Goal: Task Accomplishment & Management: Use online tool/utility

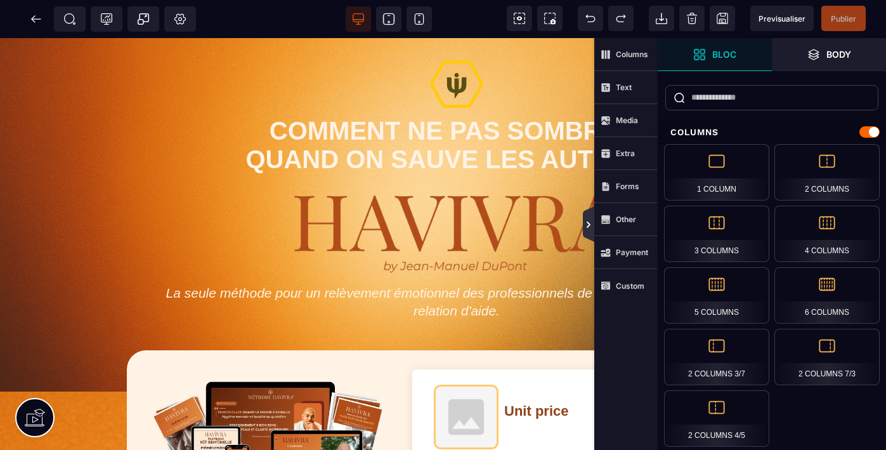
click at [587, 226] on icon at bounding box center [589, 224] width 4 height 6
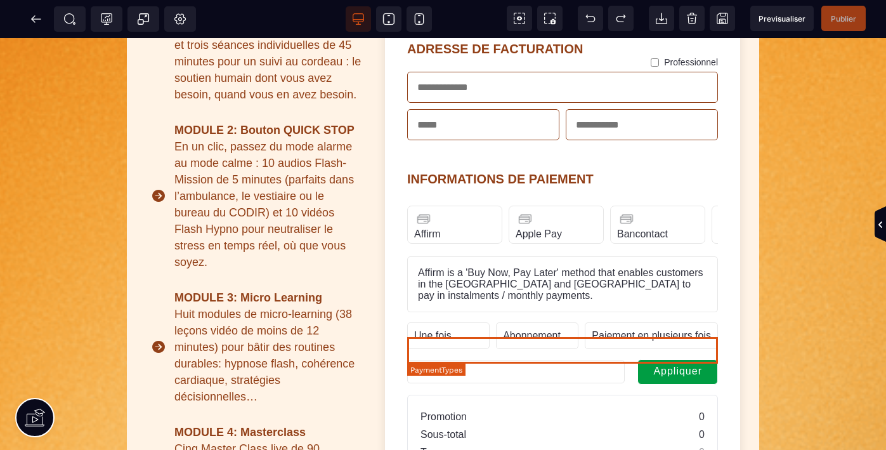
scroll to position [559, 0]
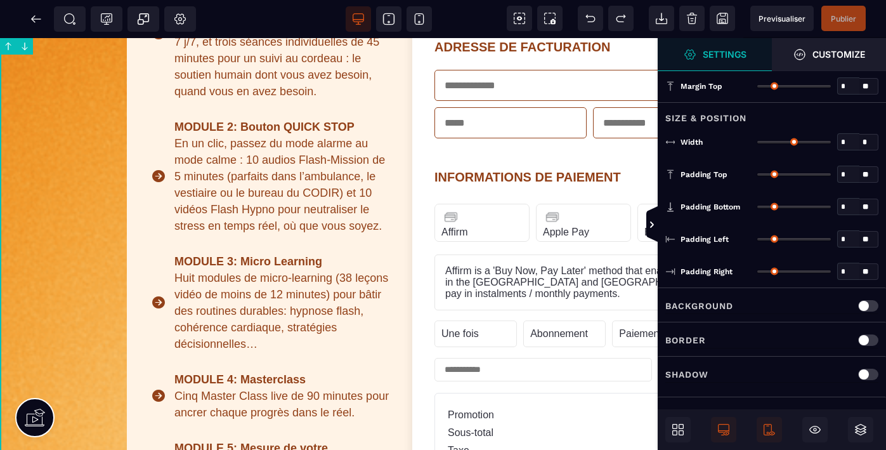
type input "*"
type input "***"
type input "**"
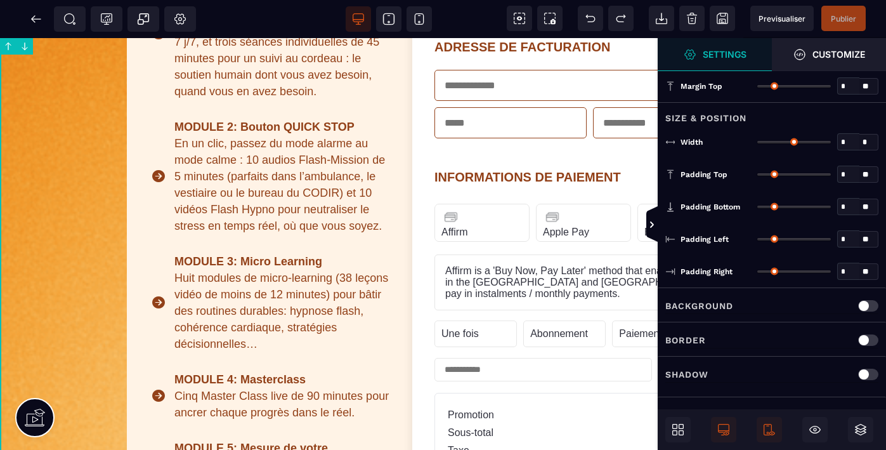
type input "**"
type input "***"
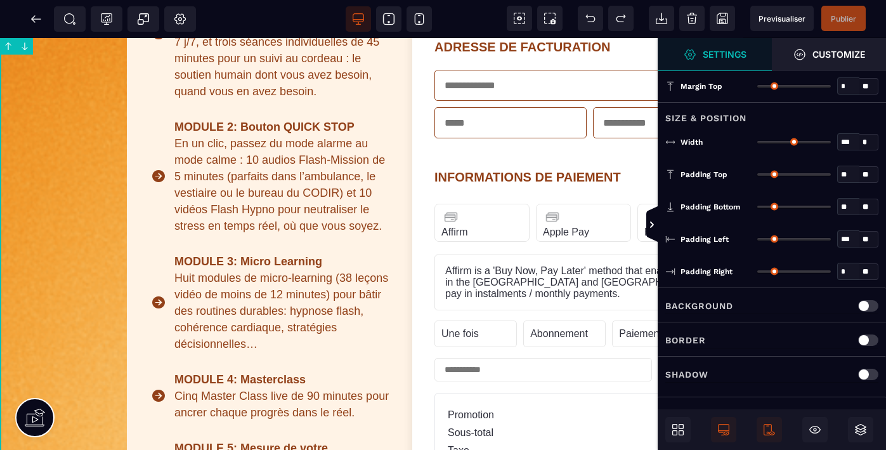
type input "***"
click at [680, 430] on icon at bounding box center [681, 432] width 5 height 5
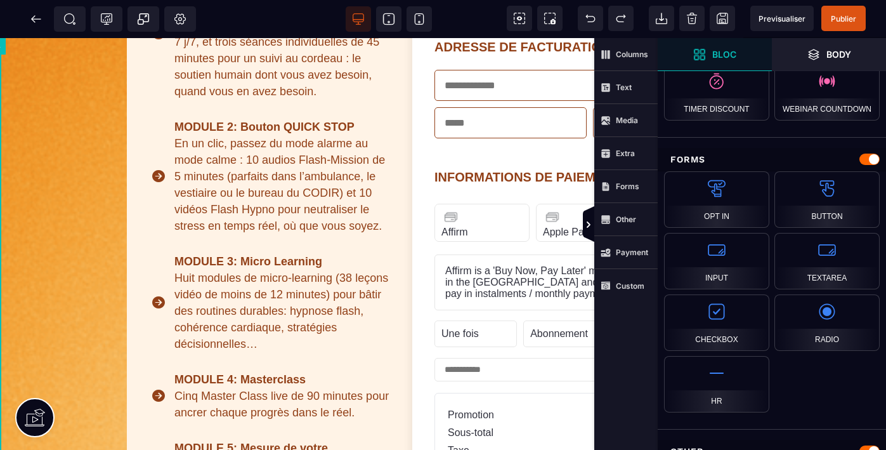
scroll to position [897, 0]
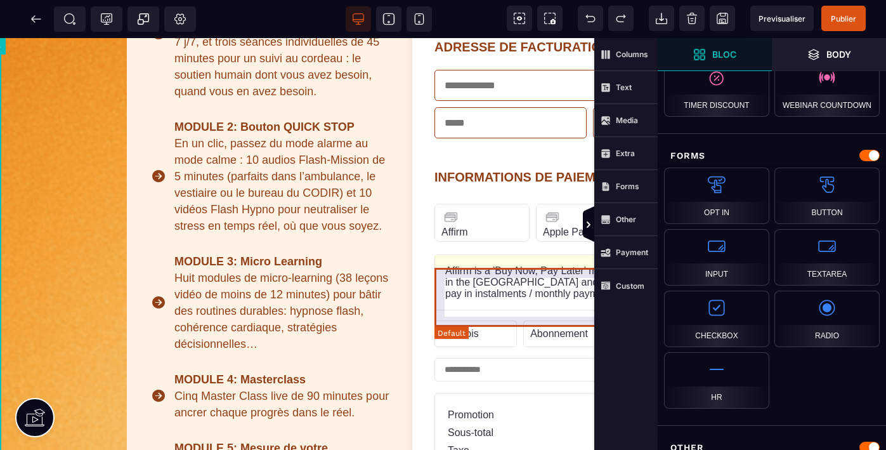
click at [547, 299] on text "Affirm is a 'Buy Now, Pay Later' method that enables customers in the [GEOGRAPH…" at bounding box center [589, 282] width 289 height 34
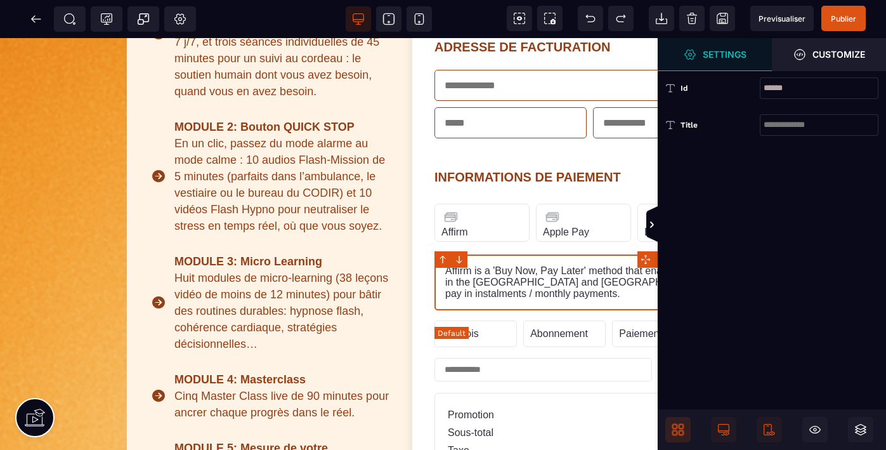
scroll to position [0, 0]
click at [720, 55] on strong "Settings" at bounding box center [725, 54] width 44 height 10
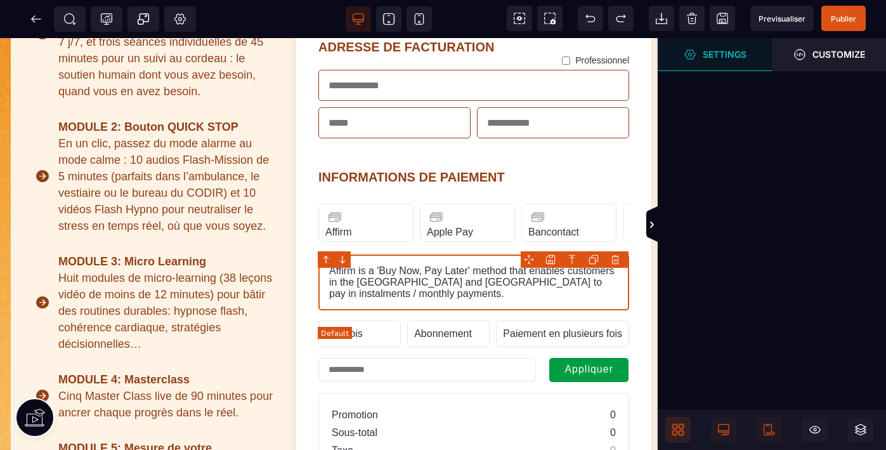
scroll to position [559, 117]
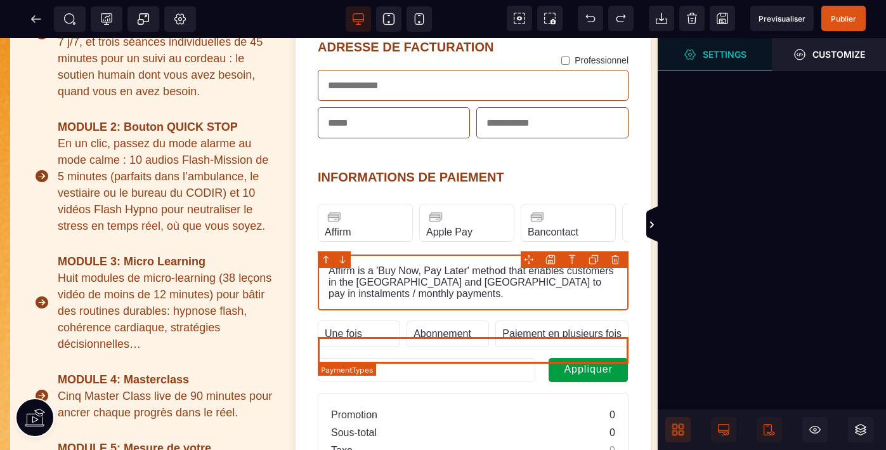
click at [466, 339] on text "Abonnement" at bounding box center [443, 333] width 58 height 11
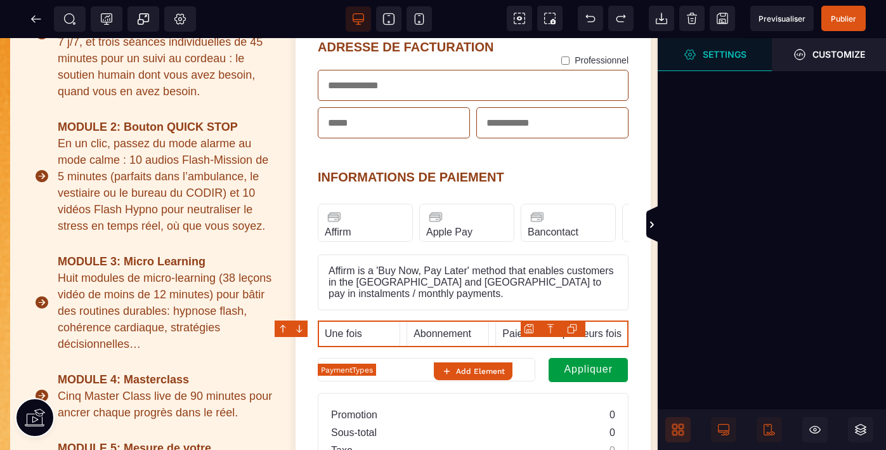
click at [461, 339] on text "Abonnement" at bounding box center [443, 333] width 58 height 11
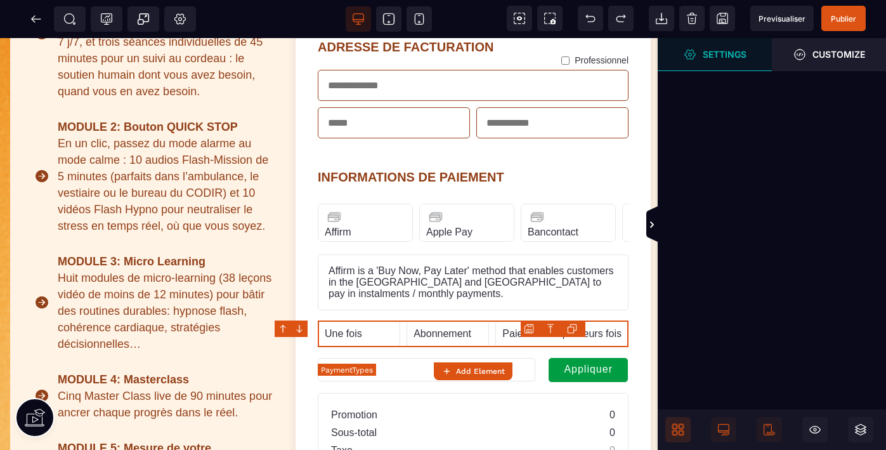
click at [461, 339] on text "Abonnement" at bounding box center [443, 333] width 58 height 11
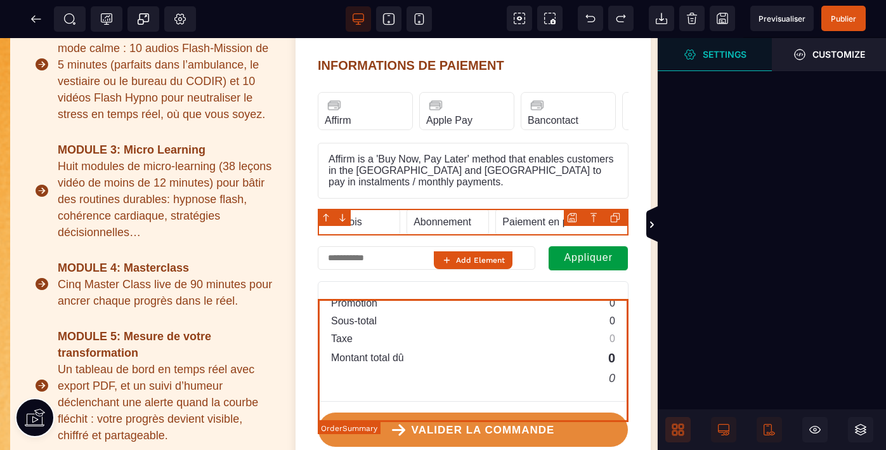
scroll to position [672, 117]
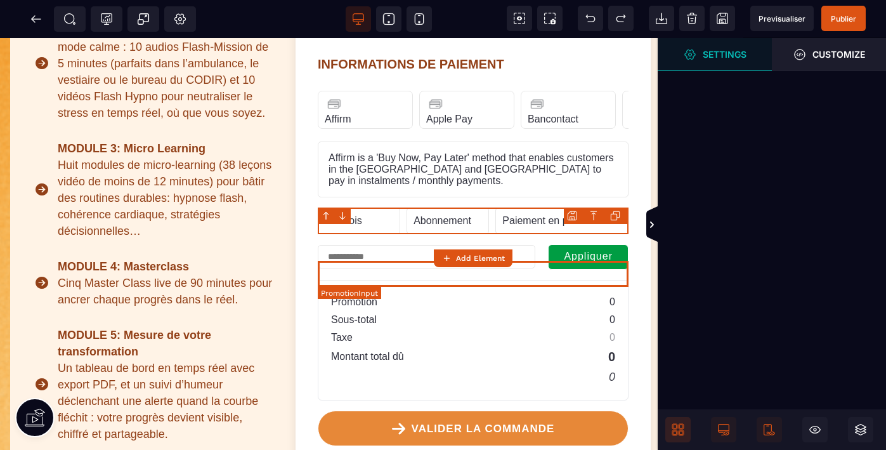
click at [466, 268] on input "text" at bounding box center [427, 256] width 218 height 23
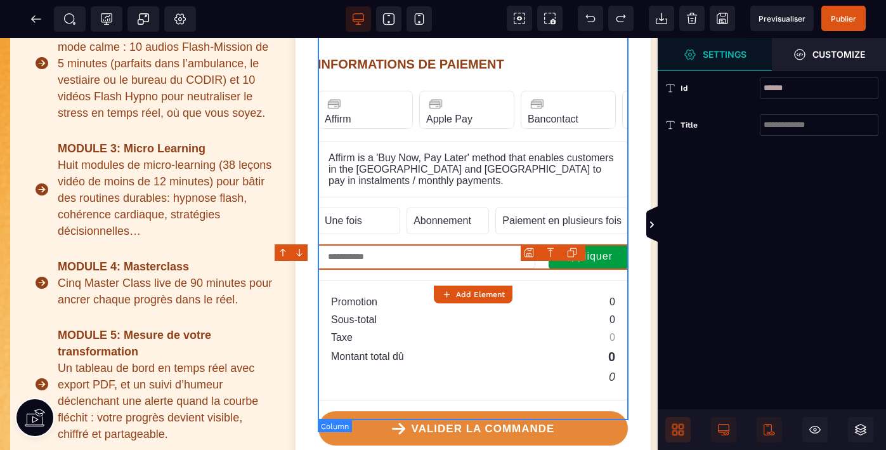
click at [431, 214] on div "INFORMATIONS DE CONTACT ADRESSE DE FACTURATION Professionnel INFORMATIONS DE PA…" at bounding box center [473, 101] width 311 height 597
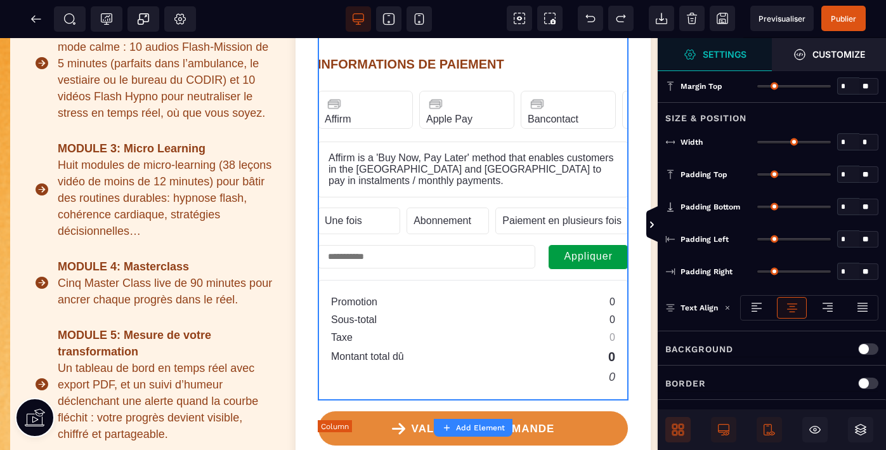
type input "*"
type input "***"
type input "*"
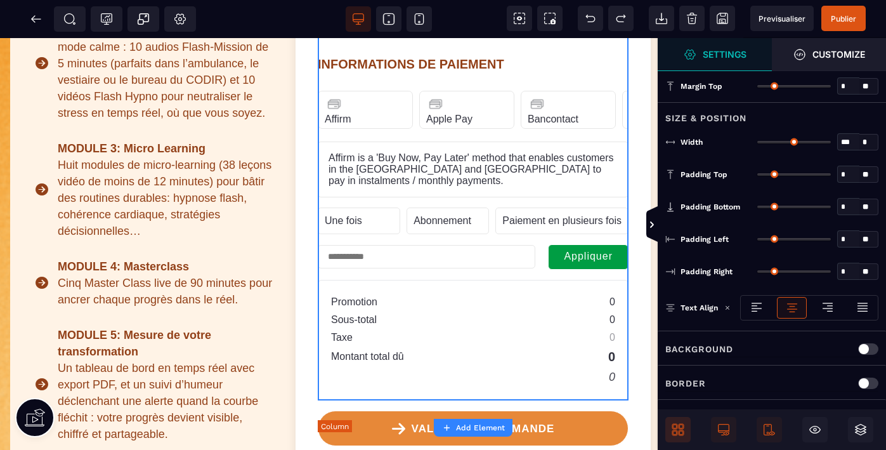
type input "**"
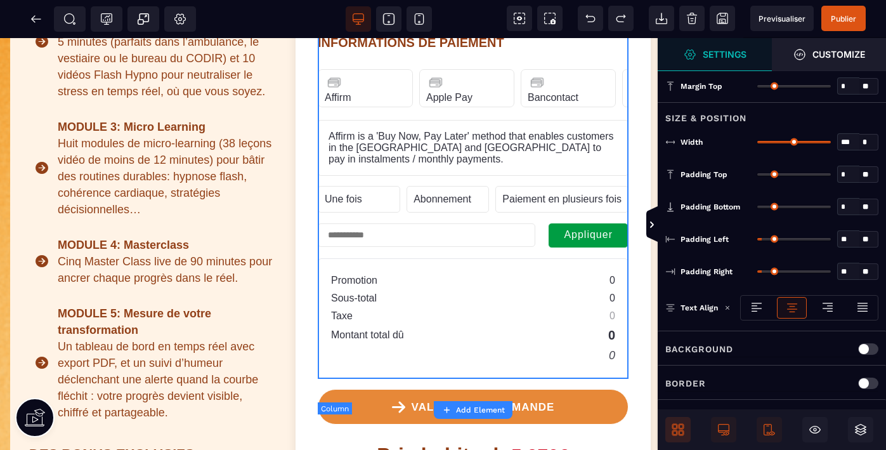
scroll to position [698, 117]
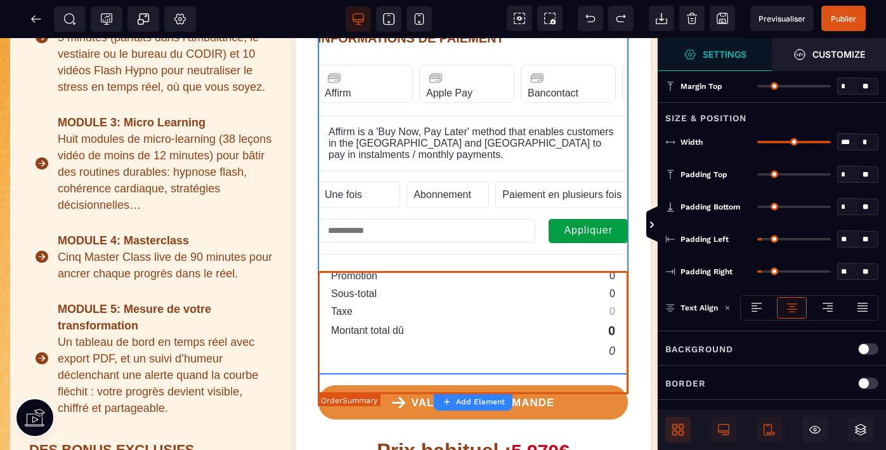
click at [538, 275] on div "Promotion 0 Sous-total 0 Taxe 0 Montant total dû 0 0" at bounding box center [473, 314] width 311 height 121
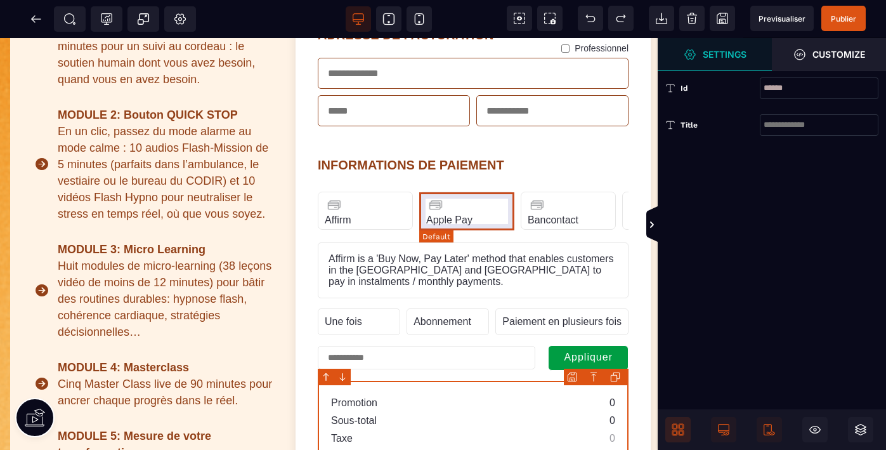
scroll to position [564, 117]
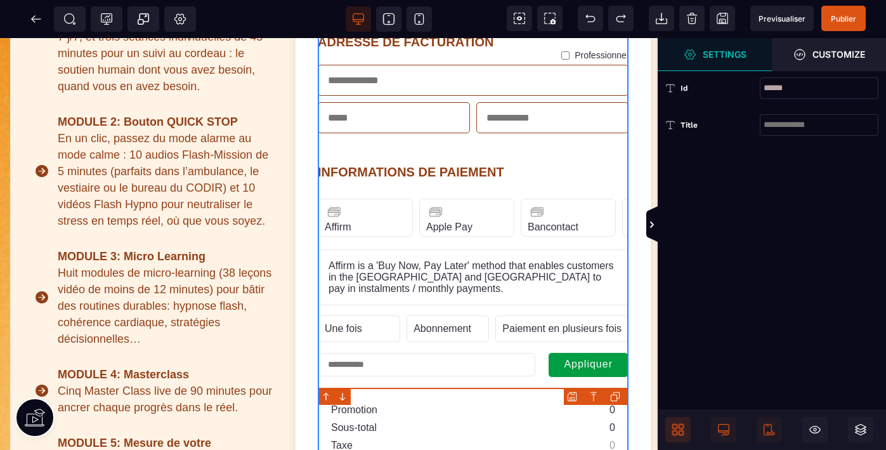
click at [618, 196] on div "INFORMATIONS DE CONTACT ADRESSE DE FACTURATION Professionnel INFORMATIONS DE PA…" at bounding box center [473, 209] width 311 height 597
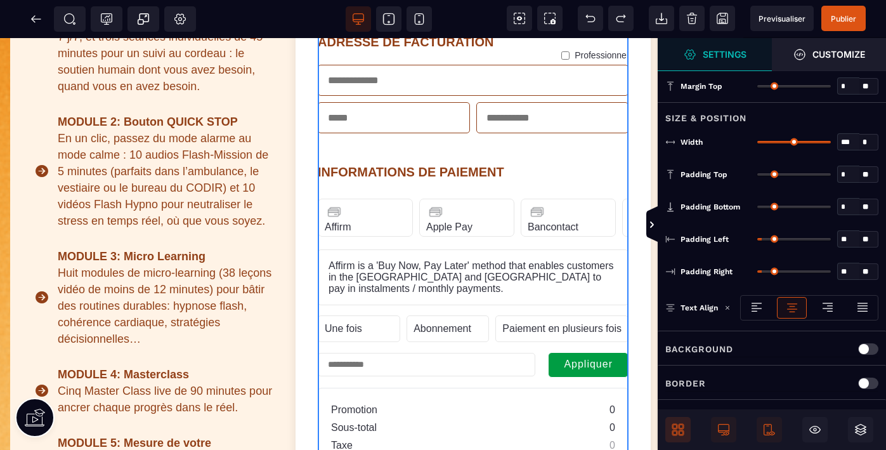
scroll to position [73, 0]
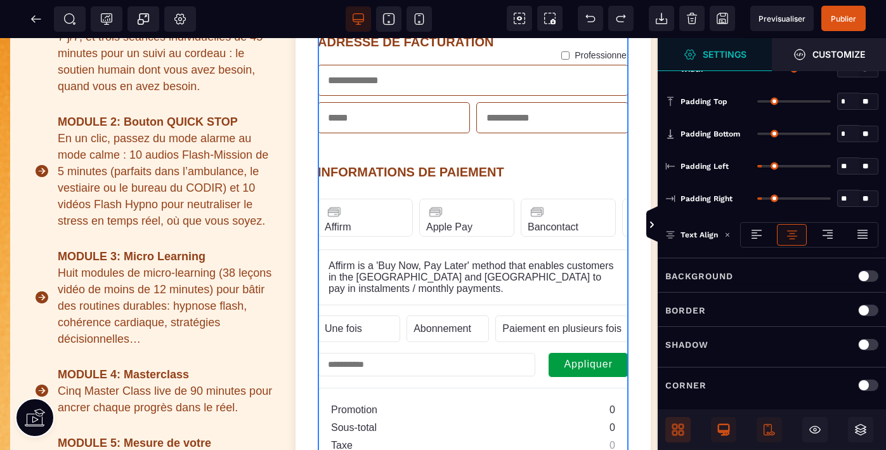
click at [722, 430] on icon at bounding box center [723, 429] width 11 height 11
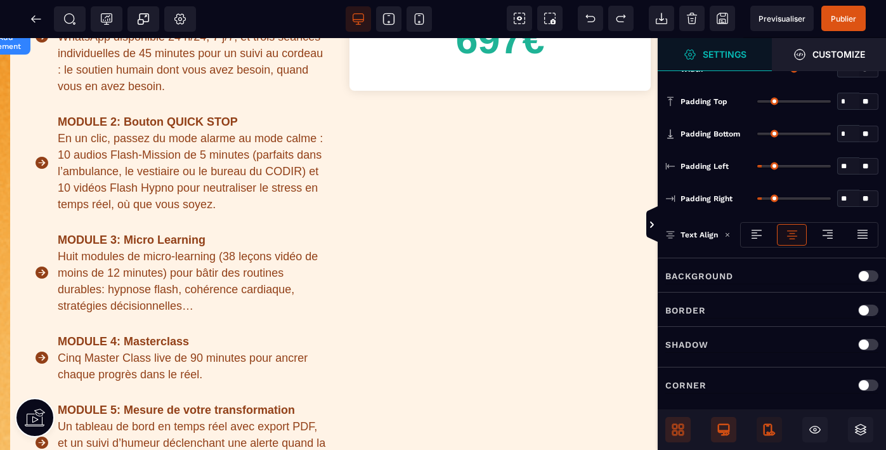
click at [760, 428] on span at bounding box center [769, 429] width 25 height 25
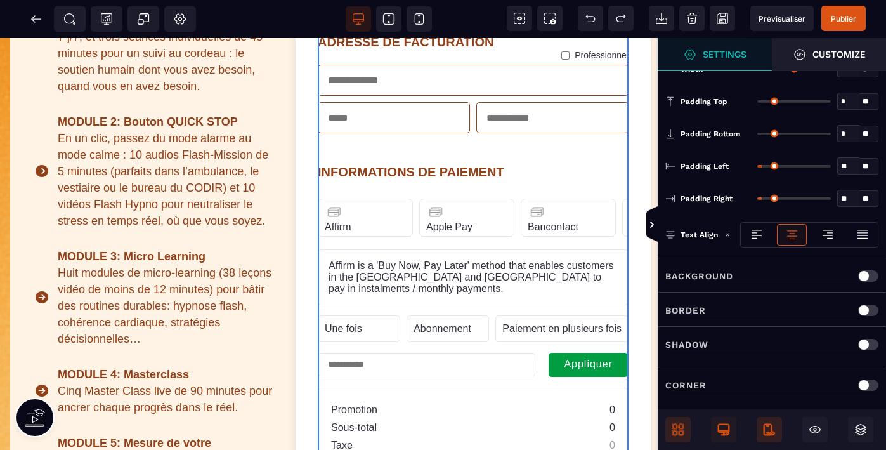
click at [767, 429] on icon at bounding box center [769, 429] width 13 height 13
click at [768, 428] on icon at bounding box center [769, 429] width 13 height 13
click at [726, 432] on icon at bounding box center [726, 433] width 6 height 4
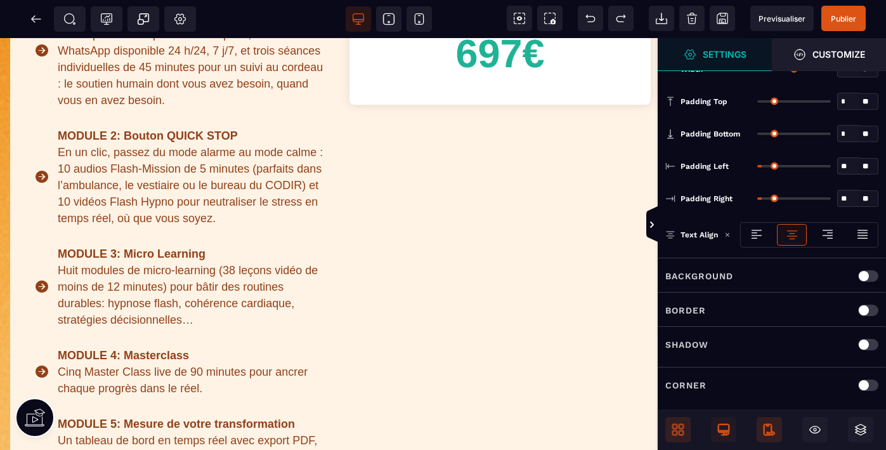
scroll to position [578, 117]
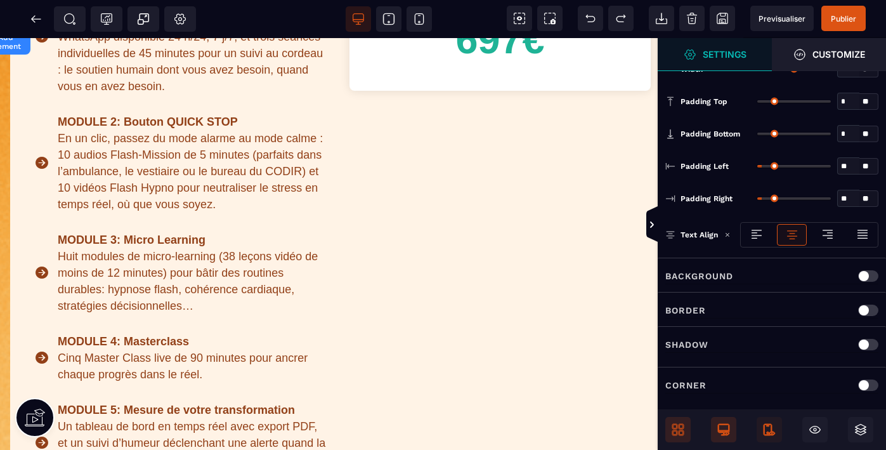
click at [724, 431] on icon at bounding box center [723, 429] width 11 height 11
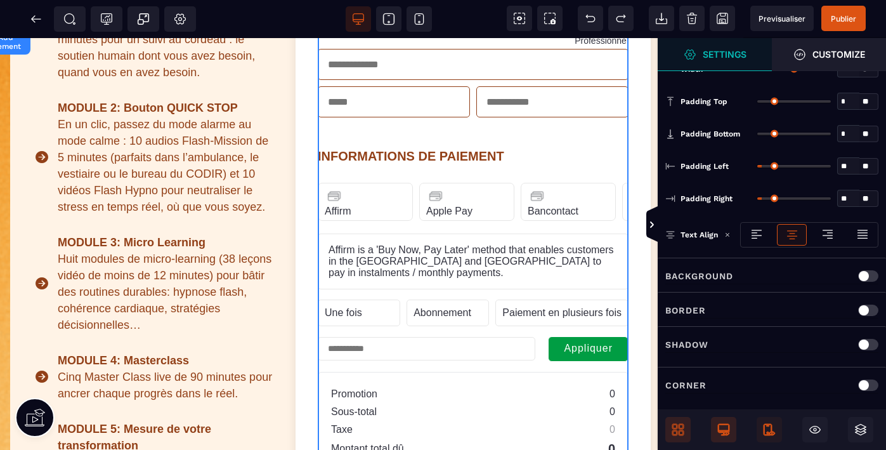
scroll to position [564, 117]
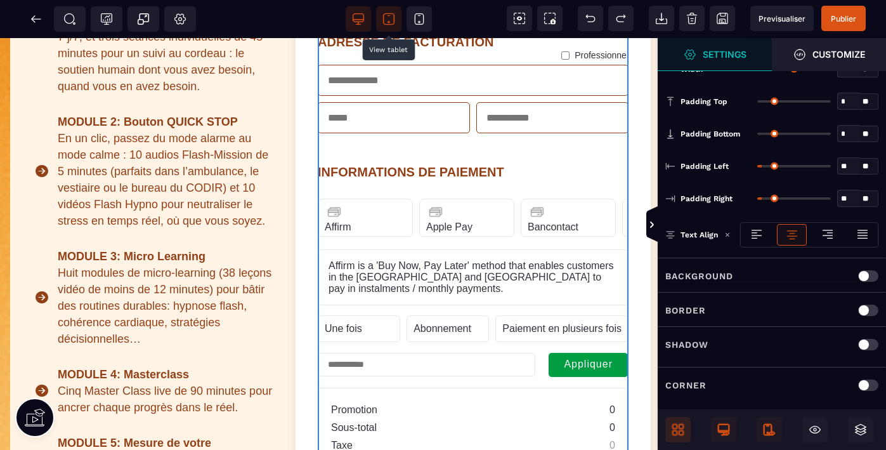
click at [385, 19] on icon at bounding box center [388, 19] width 13 height 13
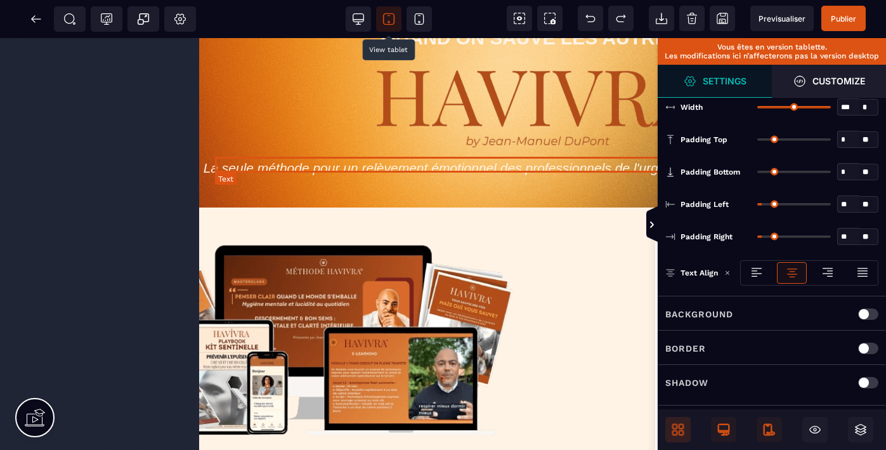
scroll to position [122, 117]
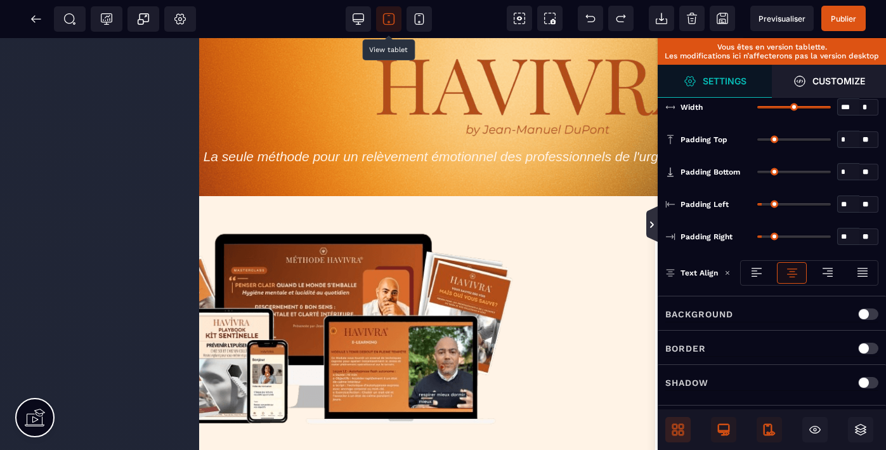
click at [653, 230] on icon at bounding box center [651, 224] width 11 height 36
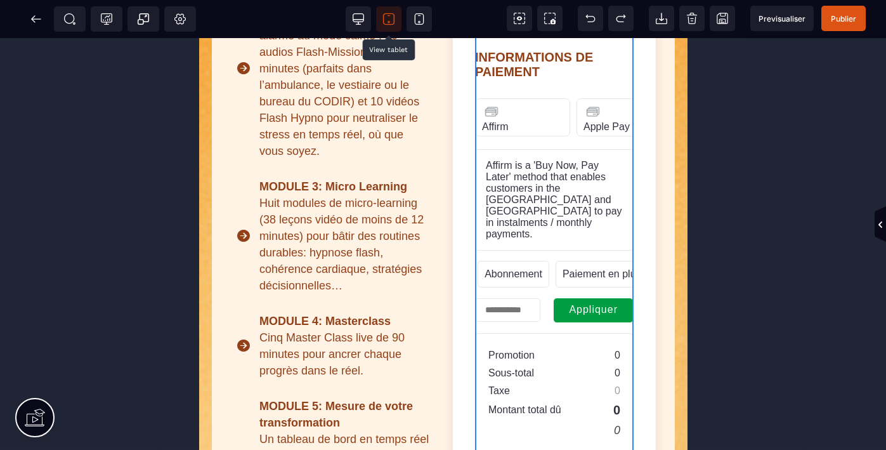
scroll to position [687, 0]
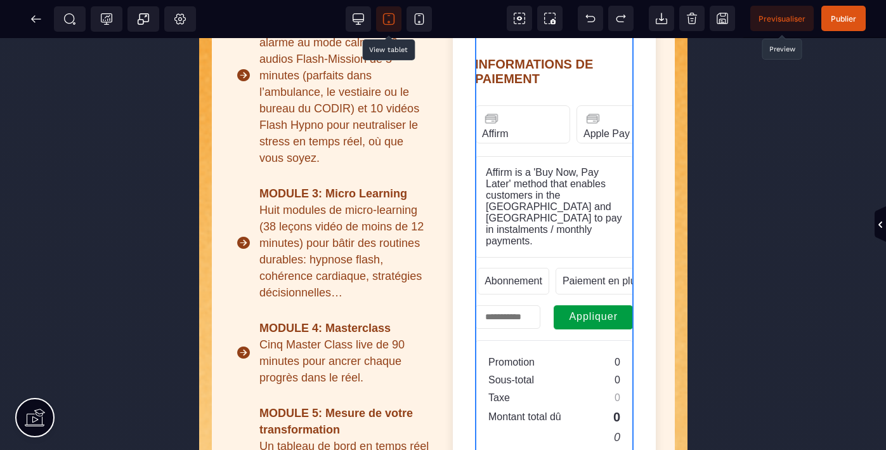
click at [779, 16] on span "Previsualiser" at bounding box center [782, 19] width 47 height 10
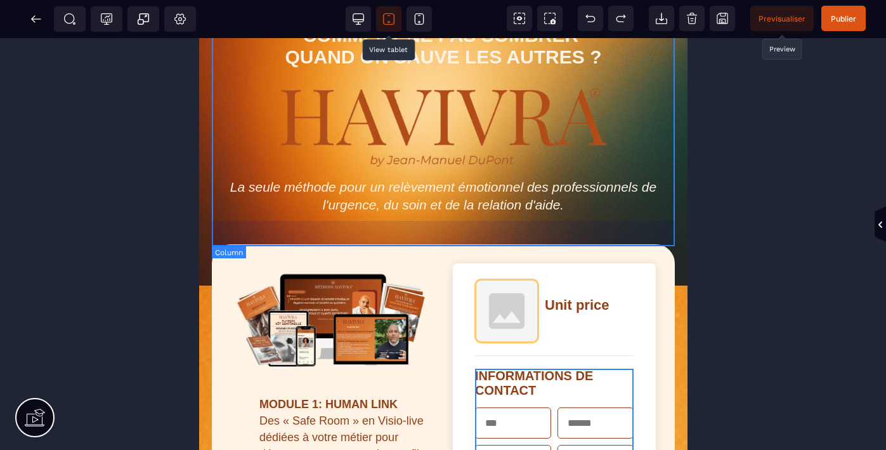
scroll to position [91, 0]
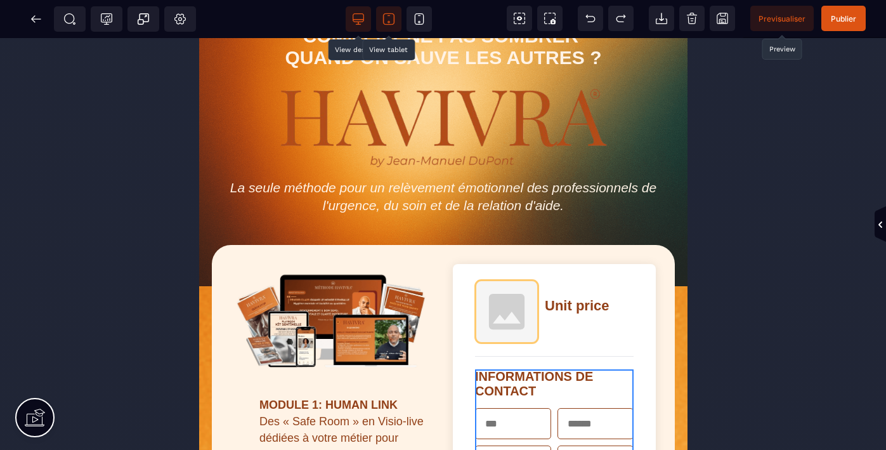
click at [359, 15] on icon at bounding box center [358, 19] width 13 height 13
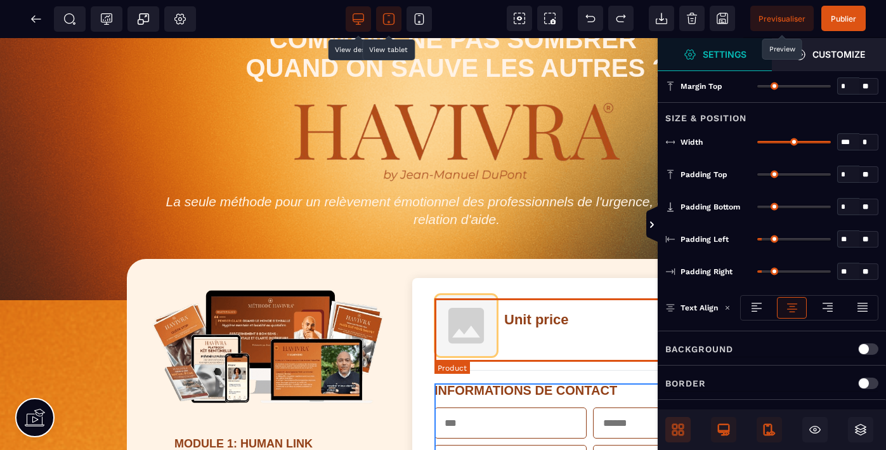
click at [491, 342] on img at bounding box center [465, 325] width 63 height 63
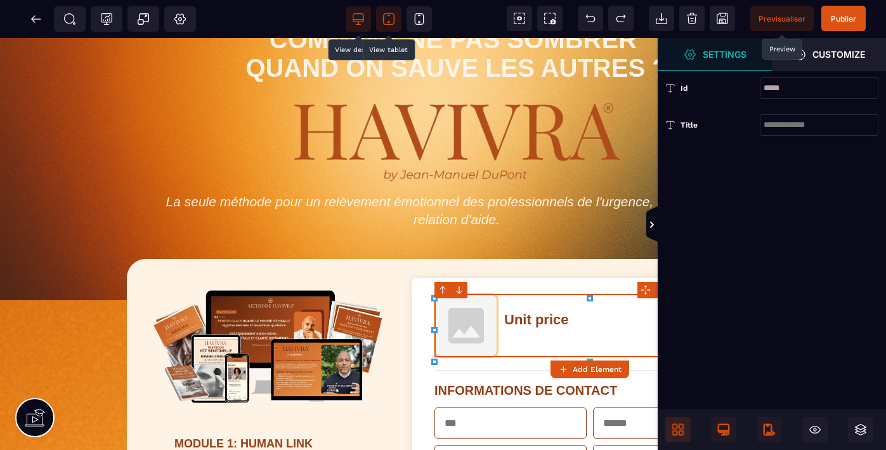
click at [776, 88] on input "*****" at bounding box center [819, 88] width 119 height 22
click at [36, 18] on icon at bounding box center [36, 18] width 10 height 1
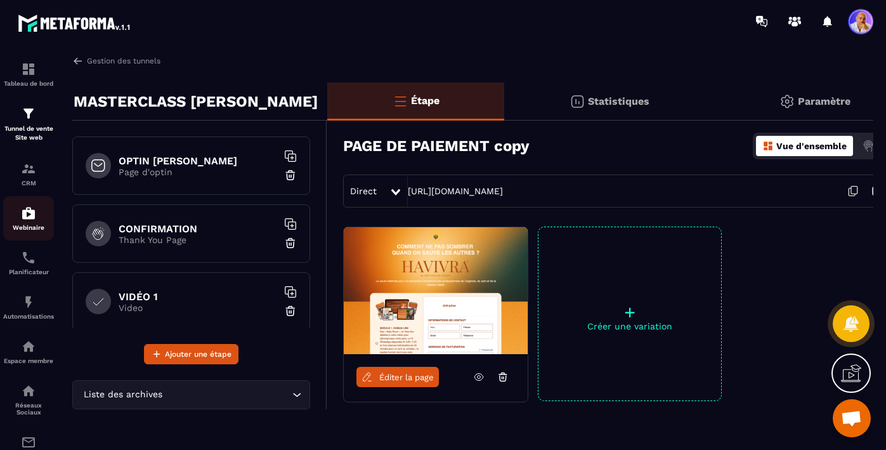
click at [27, 219] on img at bounding box center [28, 212] width 15 height 15
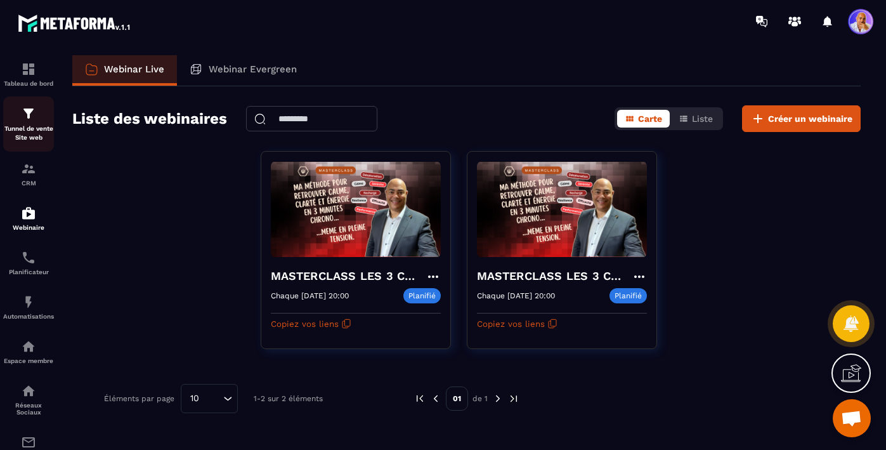
click at [31, 111] on img at bounding box center [28, 113] width 15 height 15
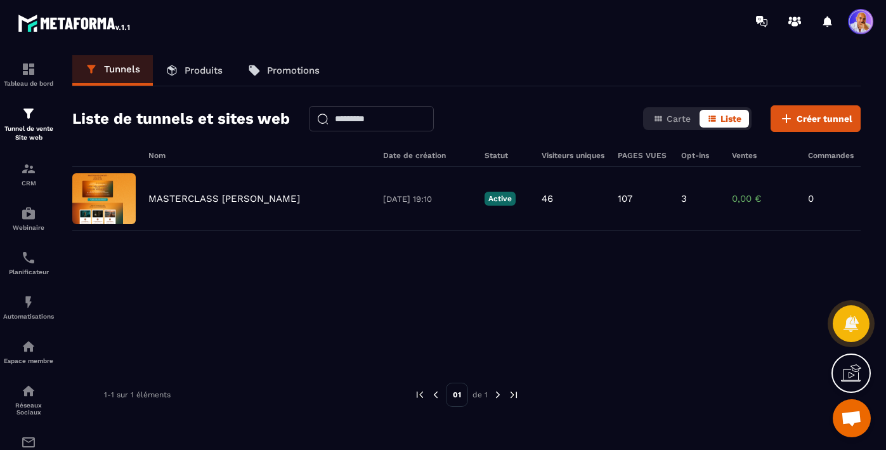
click at [192, 71] on p "Produits" at bounding box center [204, 70] width 38 height 11
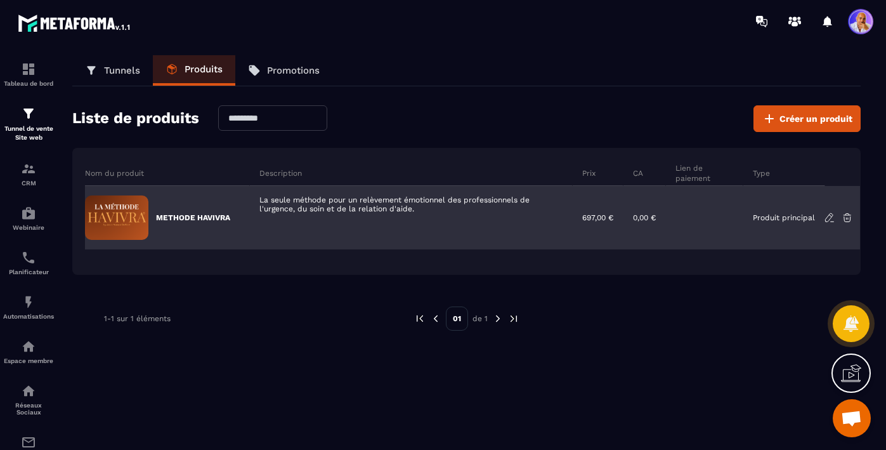
click at [715, 223] on div at bounding box center [704, 217] width 77 height 63
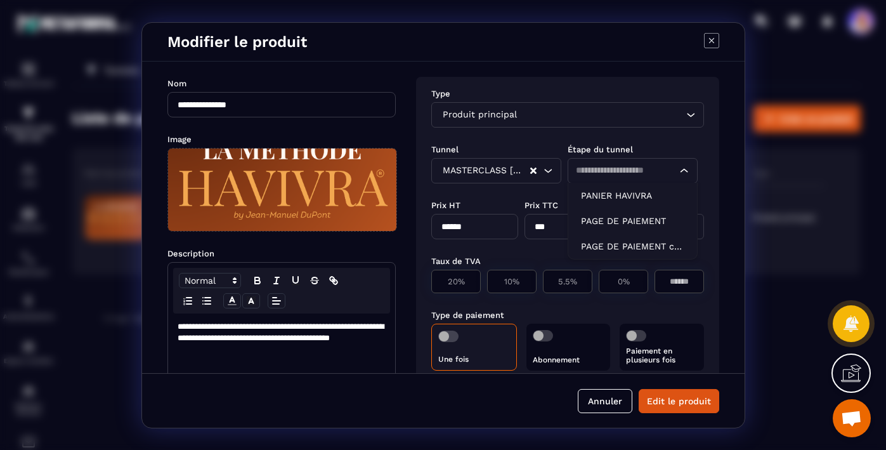
click at [682, 171] on icon "Search for option" at bounding box center [684, 170] width 13 height 13
click at [639, 216] on p "PAGE DE PAIEMENT" at bounding box center [632, 220] width 103 height 13
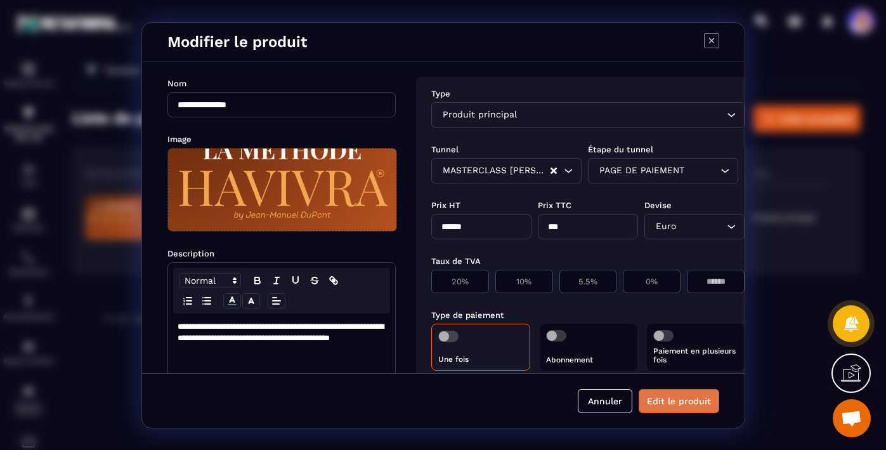
click at [672, 396] on button "Edit le produit" at bounding box center [679, 401] width 81 height 24
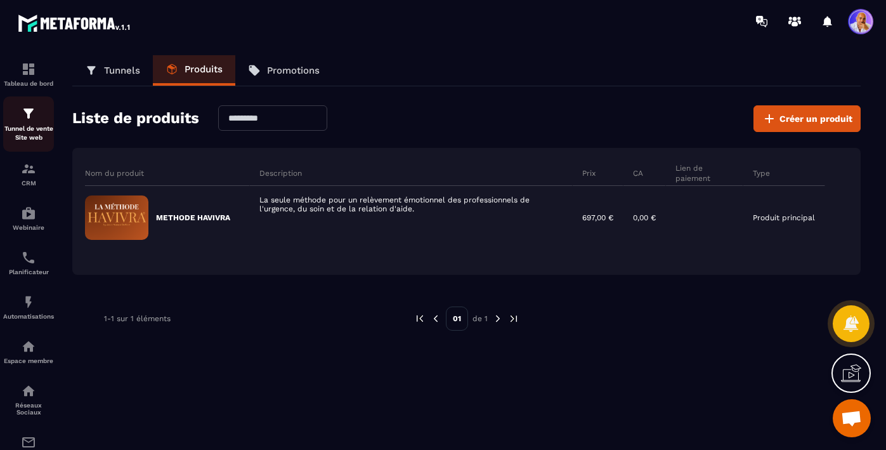
click at [27, 122] on div "Tunnel de vente Site web" at bounding box center [28, 124] width 51 height 36
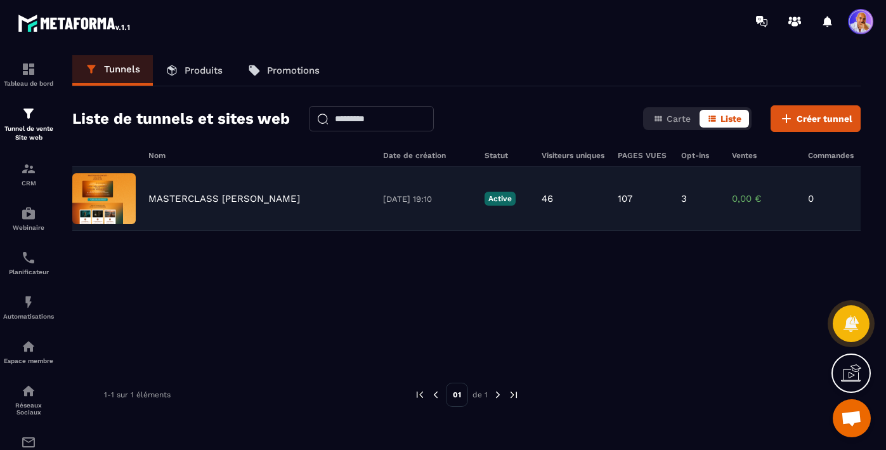
click at [235, 200] on p "MASTERCLASS [PERSON_NAME]" at bounding box center [224, 198] width 152 height 11
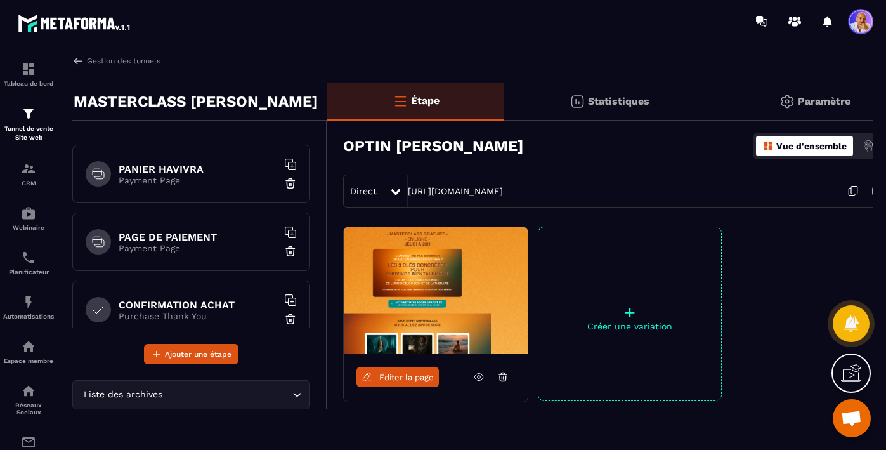
scroll to position [334, 0]
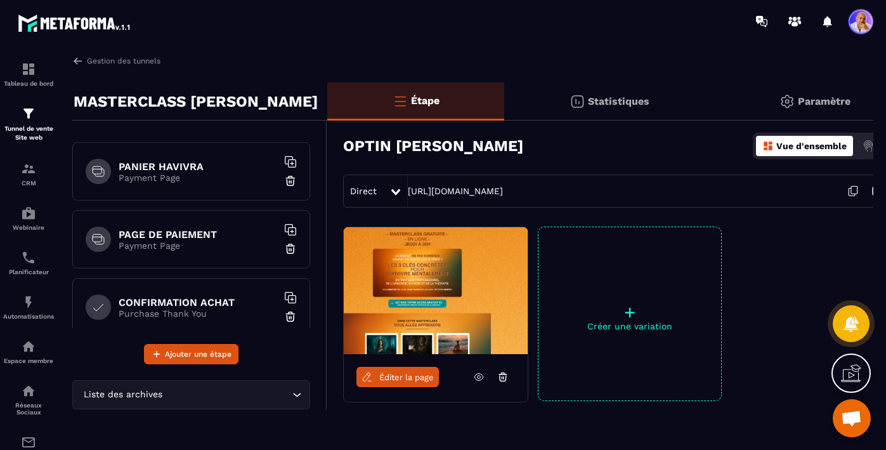
click at [220, 235] on h6 "PAGE DE PAIEMENT" at bounding box center [198, 234] width 159 height 12
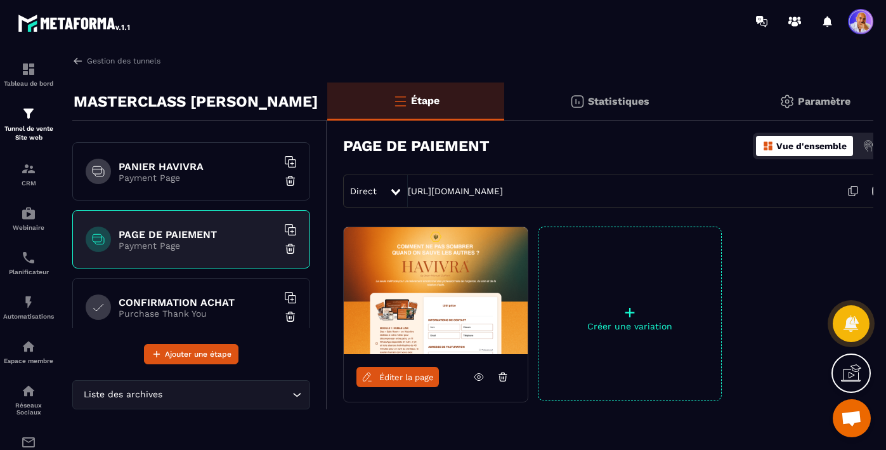
click at [386, 370] on link "Éditer la page" at bounding box center [397, 377] width 82 height 20
